Goal: Find specific page/section: Find specific page/section

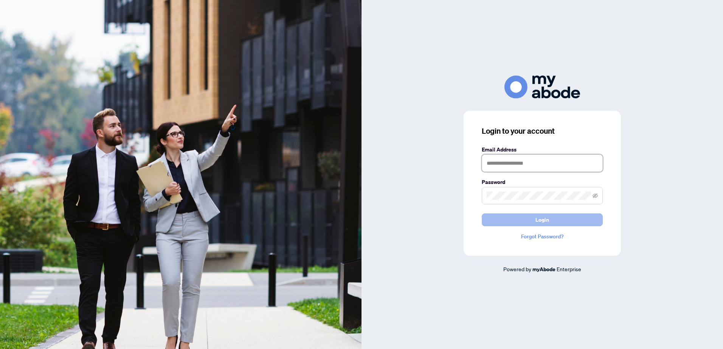
type input "**********"
click at [527, 219] on button "Login" at bounding box center [542, 220] width 121 height 13
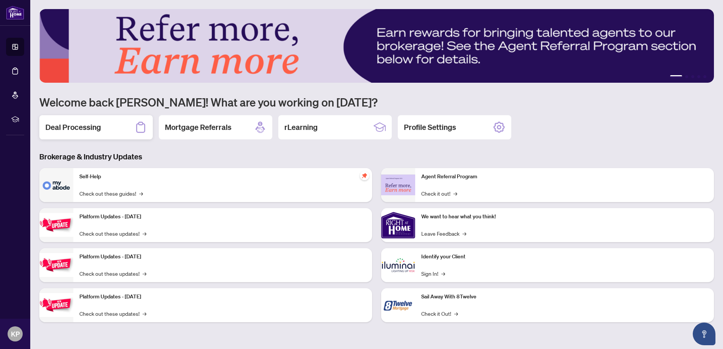
click at [86, 124] on h2 "Deal Processing" at bounding box center [73, 127] width 56 height 11
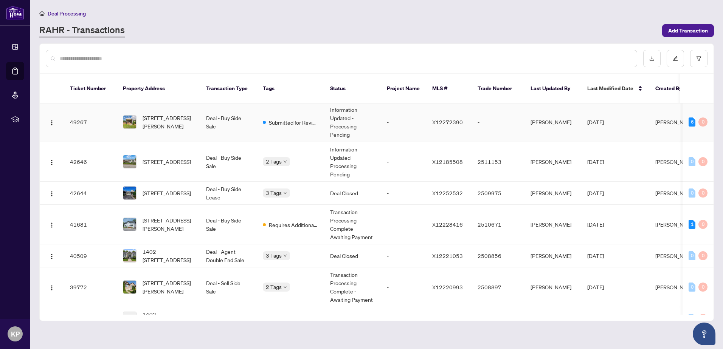
scroll to position [38, 0]
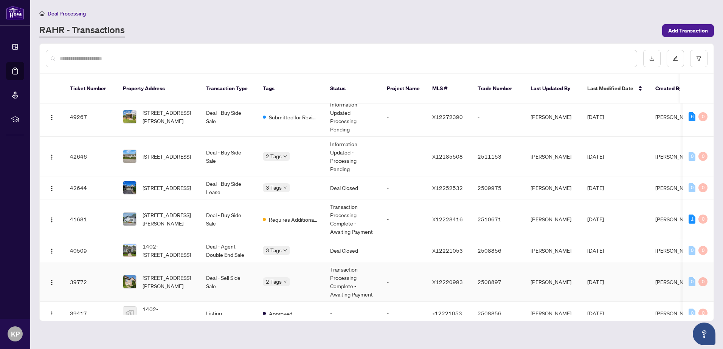
click at [200, 270] on td "[STREET_ADDRESS][PERSON_NAME]" at bounding box center [158, 282] width 83 height 40
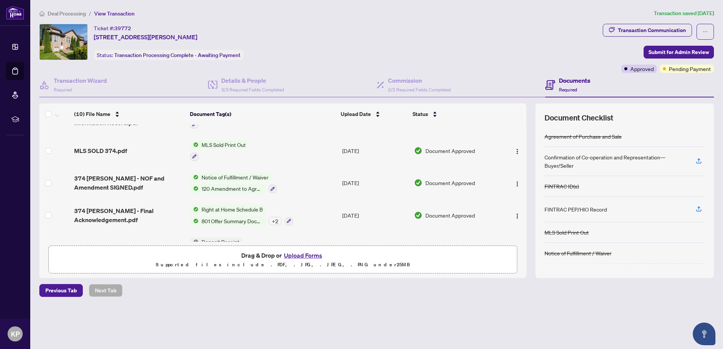
scroll to position [198, 0]
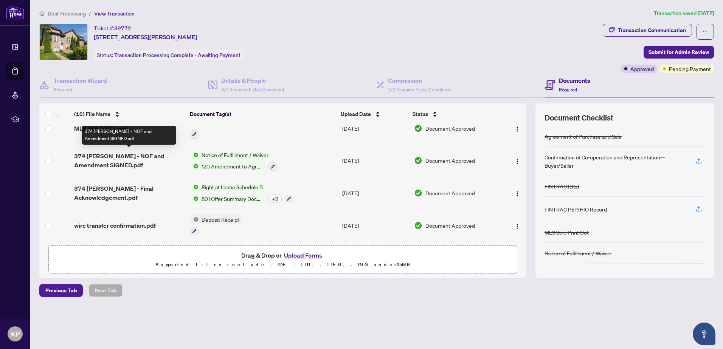
click at [175, 161] on span "374 [PERSON_NAME] - NOF and Amendment SIGNED.pdf" at bounding box center [129, 161] width 110 height 18
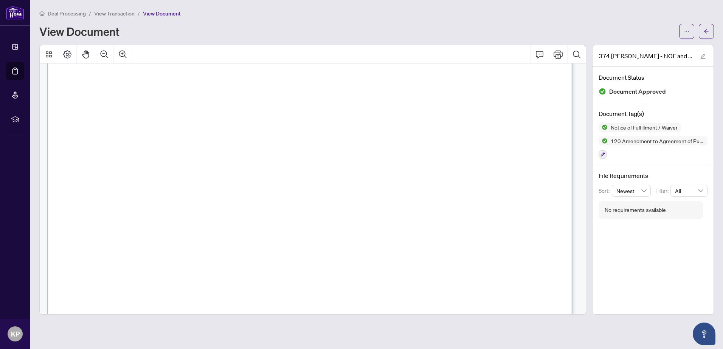
scroll to position [113, 0]
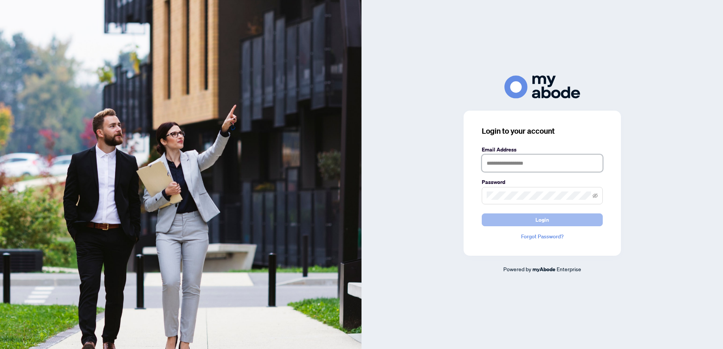
type input "**********"
click at [544, 223] on span "Login" at bounding box center [542, 220] width 14 height 12
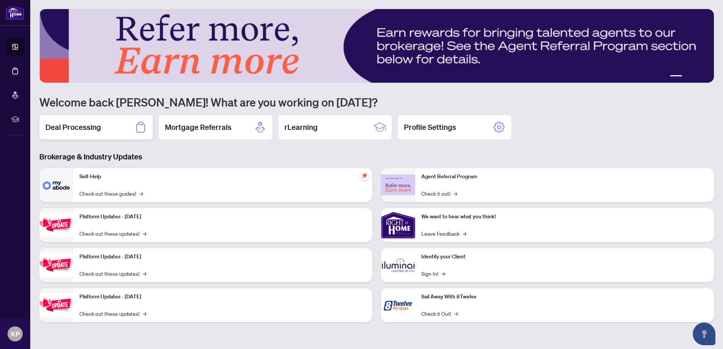
click at [95, 126] on h2 "Deal Processing" at bounding box center [73, 127] width 56 height 11
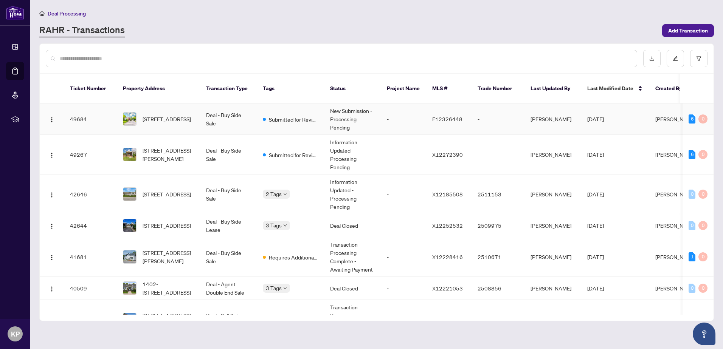
click at [235, 119] on td "Deal - Buy Side Sale" at bounding box center [228, 119] width 57 height 31
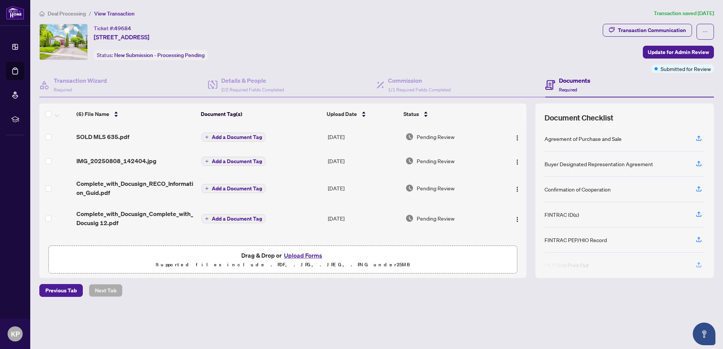
click at [400, 68] on div "Ticket #: 49684 635 Capilano Cres, Oshawa, Ontario L1H 7V3, Canada Status: New …" at bounding box center [319, 48] width 563 height 49
click at [243, 79] on h4 "Details & People" at bounding box center [252, 80] width 63 height 9
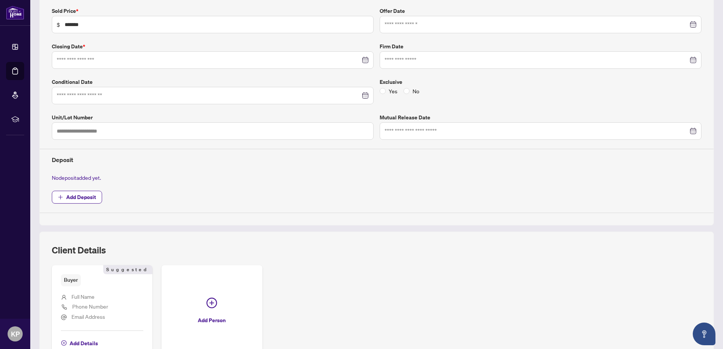
type input "**********"
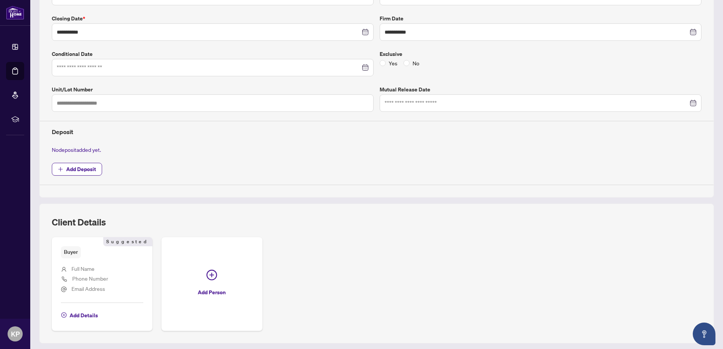
scroll to position [206, 0]
